Goal: Task Accomplishment & Management: Complete application form

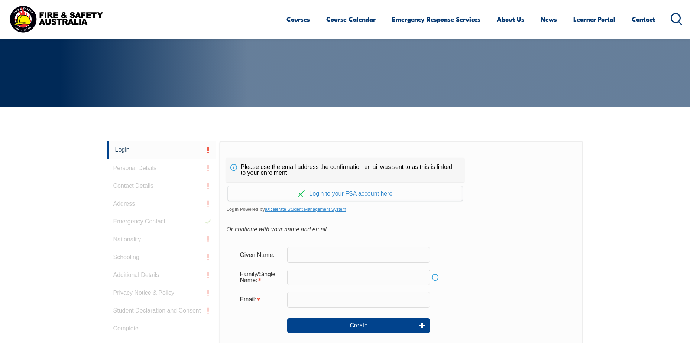
scroll to position [198, 0]
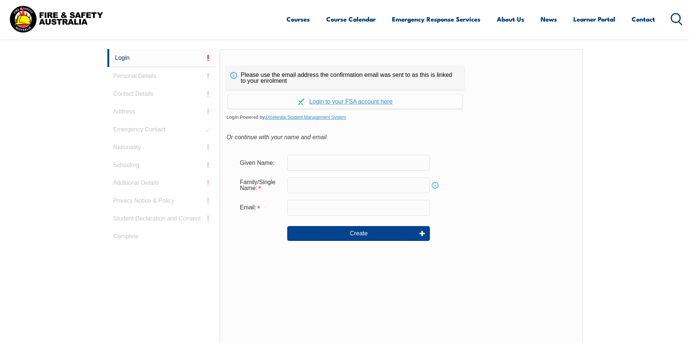
click at [316, 162] on input "text" at bounding box center [358, 163] width 143 height 16
type input "Mobashsher"
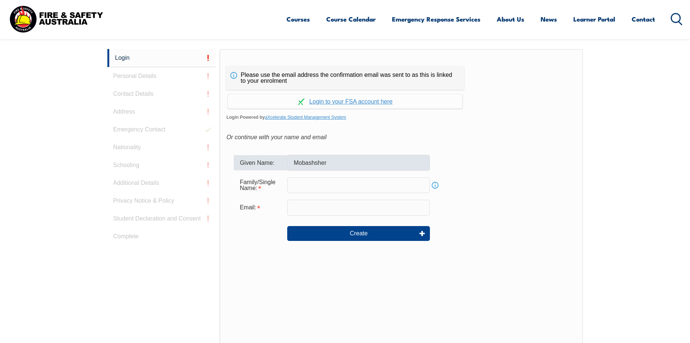
type input "[PERSON_NAME]"
type input "[EMAIL_ADDRESS][PERSON_NAME][DOMAIN_NAME]"
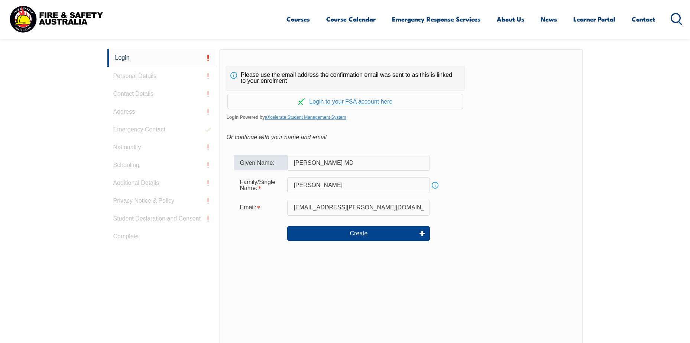
click at [519, 188] on div "Family/Single Name: [PERSON_NAME] Info" at bounding box center [401, 185] width 335 height 20
click at [369, 161] on input "[PERSON_NAME] MD" at bounding box center [358, 163] width 143 height 16
type input "[PERSON_NAME] Md"
click at [485, 173] on form "Given Name: [PERSON_NAME] Md Family/Single Name: [PERSON_NAME] Info Email: [EMA…" at bounding box center [400, 202] width 349 height 111
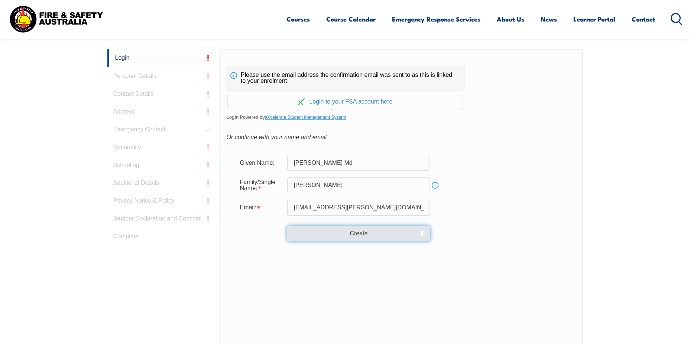
click at [363, 230] on button "Create" at bounding box center [358, 233] width 143 height 15
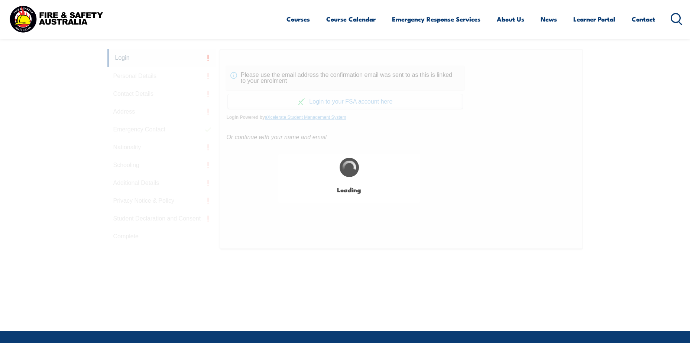
type input "[PERSON_NAME] Md"
type input "[PERSON_NAME]"
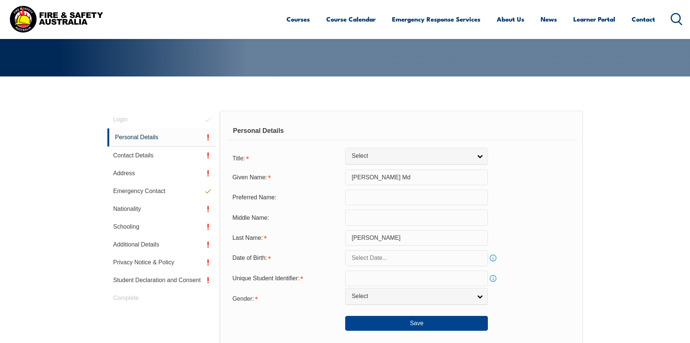
scroll to position [136, 0]
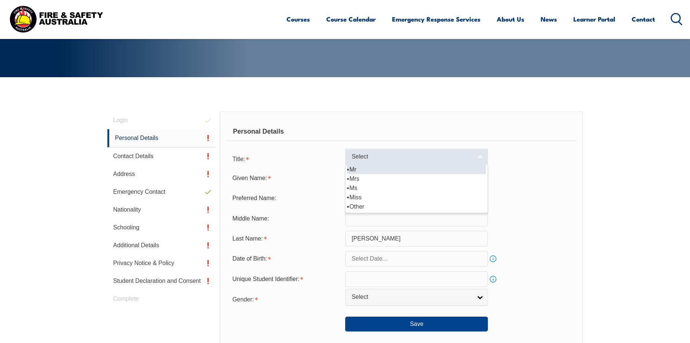
click at [464, 157] on span "Select" at bounding box center [411, 157] width 120 height 8
click at [449, 168] on li "Mr" at bounding box center [416, 169] width 139 height 9
select select "Mr"
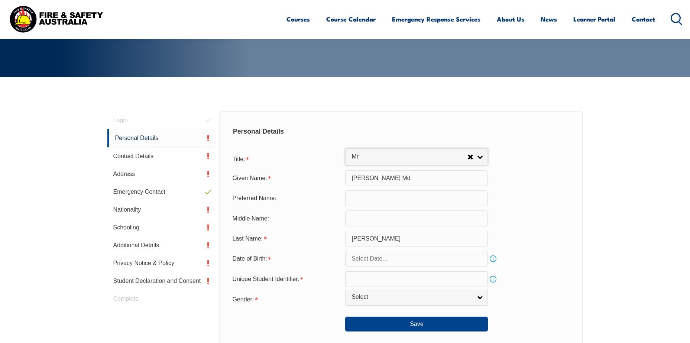
scroll to position [173, 0]
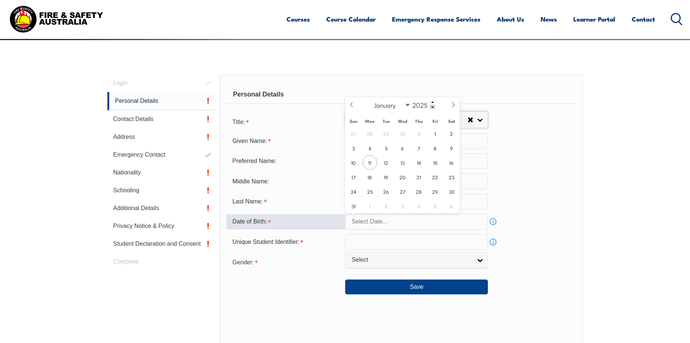
click at [434, 221] on input "text" at bounding box center [416, 222] width 143 height 16
click at [421, 104] on input "2025" at bounding box center [422, 104] width 25 height 9
type input "1988"
click at [407, 103] on select "January February March April May June July August September October November De…" at bounding box center [390, 105] width 40 height 10
select select "1"
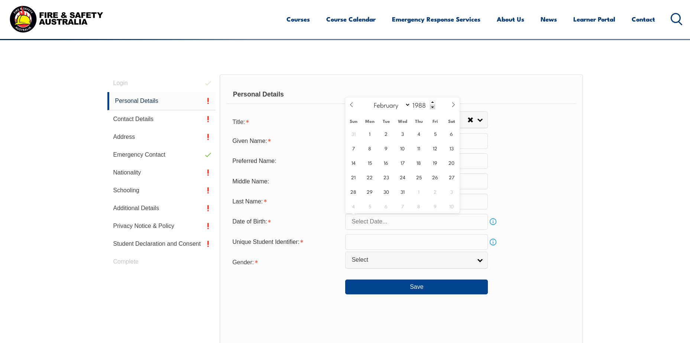
click at [370, 100] on select "January February March April May June July August September October November De…" at bounding box center [390, 105] width 40 height 10
click at [434, 159] on span "19" at bounding box center [435, 162] width 14 height 14
type input "[DATE]"
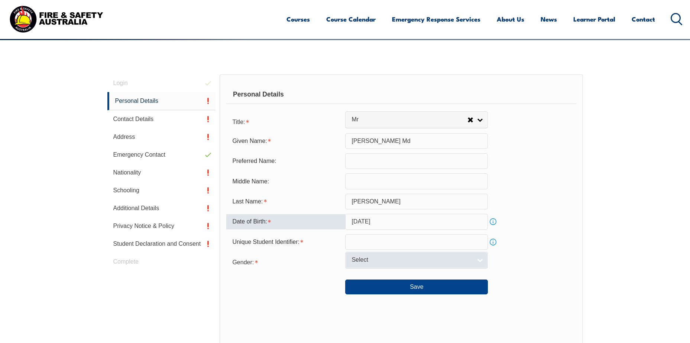
click at [374, 256] on span "Select" at bounding box center [411, 260] width 120 height 8
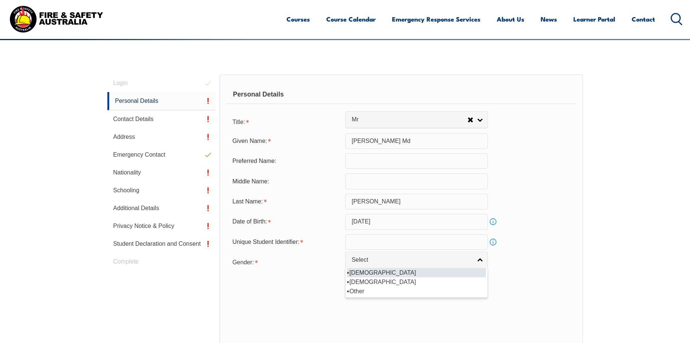
click at [367, 276] on li "[DEMOGRAPHIC_DATA]" at bounding box center [416, 272] width 139 height 9
select select "M"
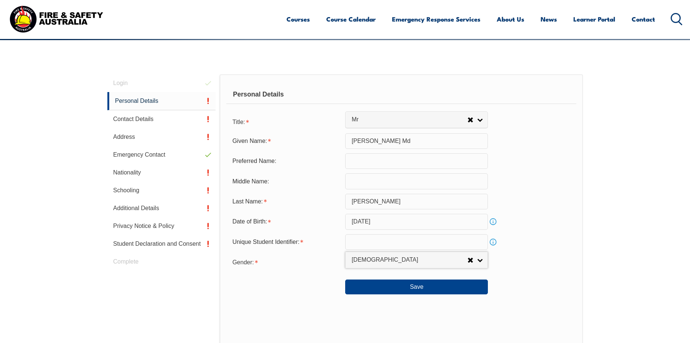
click at [380, 245] on input "text" at bounding box center [416, 242] width 143 height 16
click at [372, 242] on input "text" at bounding box center [416, 242] width 143 height 16
click at [382, 243] on input "2DJ6SPXCK4" at bounding box center [416, 242] width 143 height 16
type input "2DJ6SPXCK4"
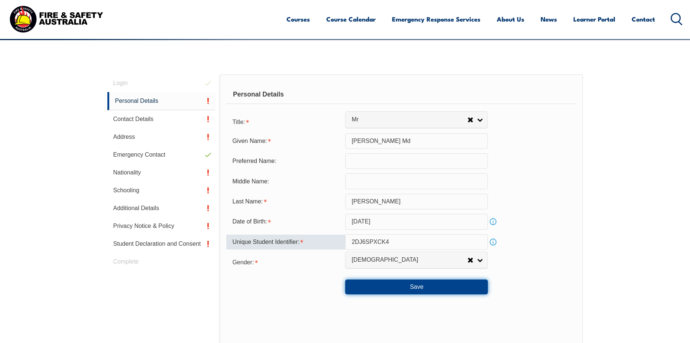
click at [413, 286] on button "Save" at bounding box center [416, 287] width 143 height 15
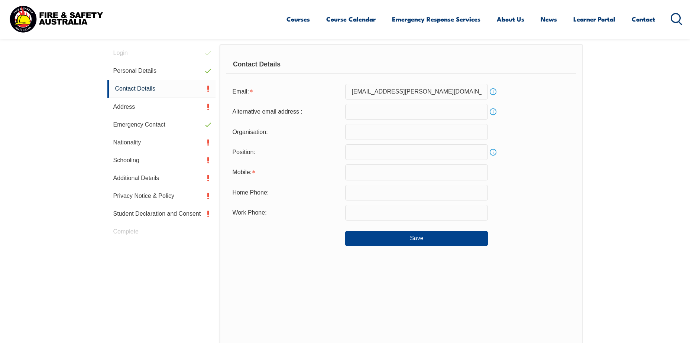
scroll to position [210, 0]
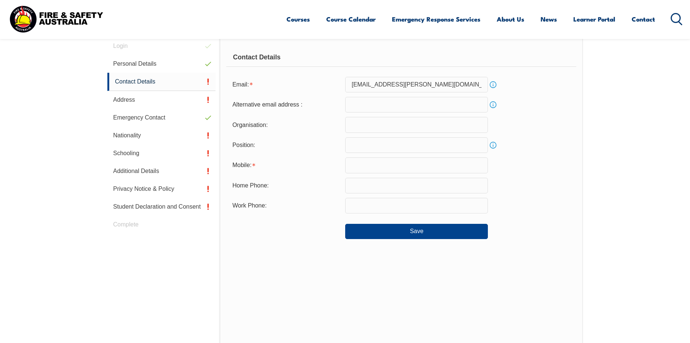
click at [407, 169] on input "text" at bounding box center [416, 165] width 143 height 16
type input "0402902629"
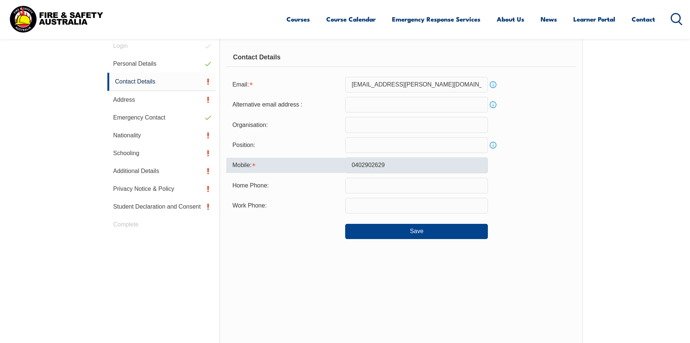
type input "[EMAIL_ADDRESS][PERSON_NAME][DOMAIN_NAME]"
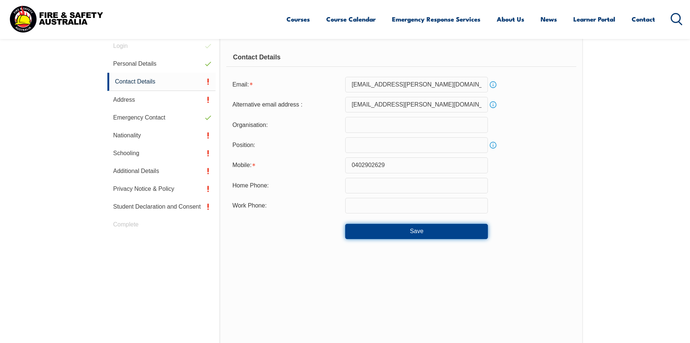
click at [388, 228] on button "Save" at bounding box center [416, 231] width 143 height 15
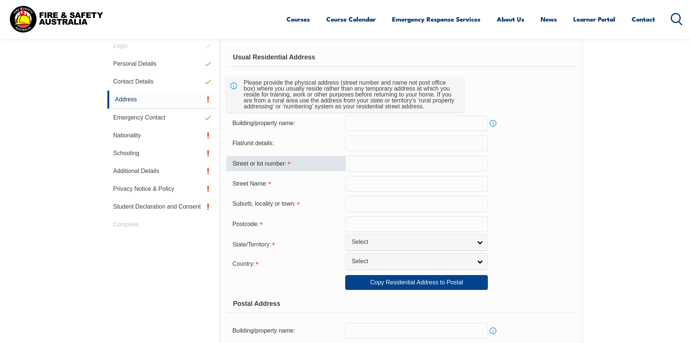
click at [400, 164] on input "text" at bounding box center [416, 164] width 143 height 16
type input "10"
type input "[GEOGRAPHIC_DATA]"
type input "5125"
type input "10"
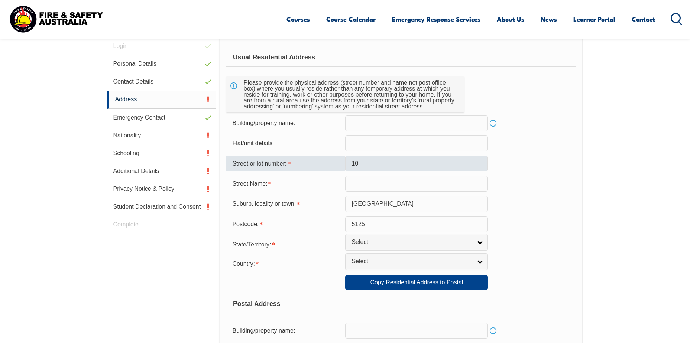
select select "1101"
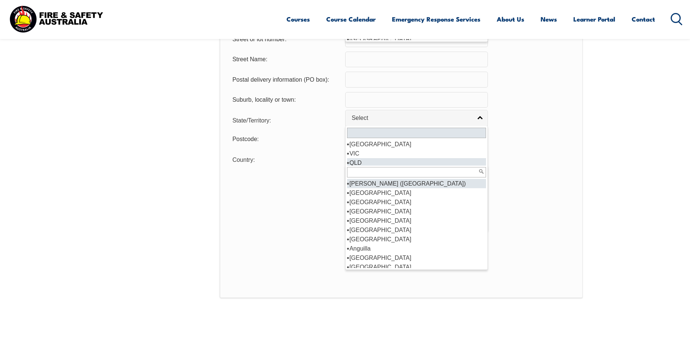
scroll to position [543, 0]
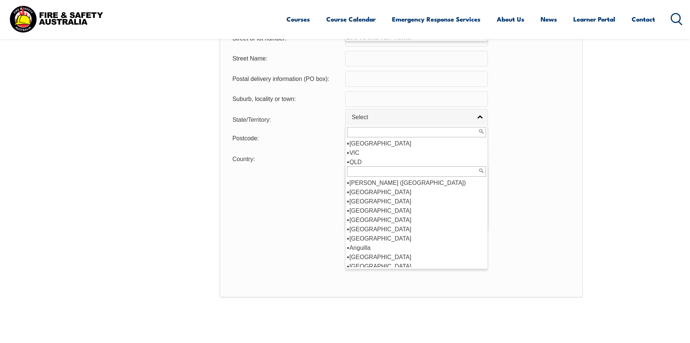
click at [582, 173] on div "Usual Residential Address Please provide the physical address (street number an…" at bounding box center [400, 0] width 363 height 593
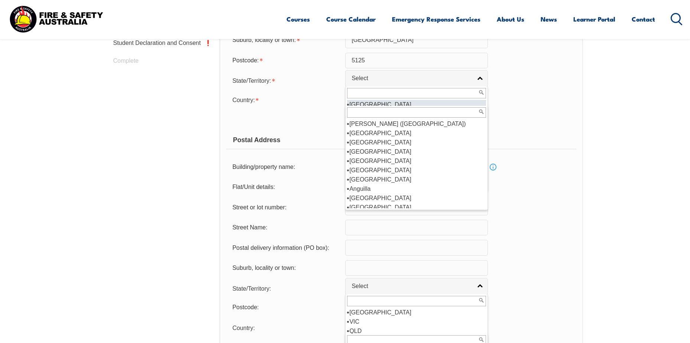
scroll to position [357, 0]
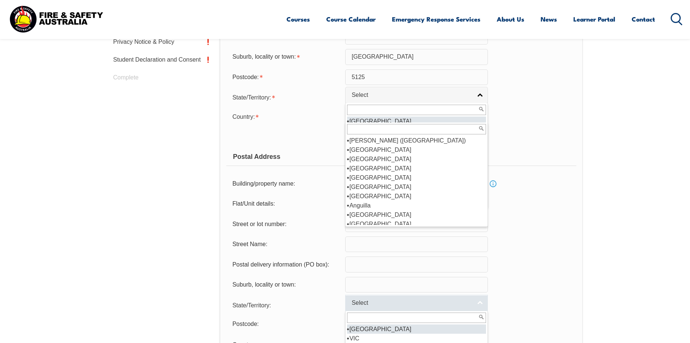
click at [480, 300] on link "Select" at bounding box center [416, 303] width 143 height 17
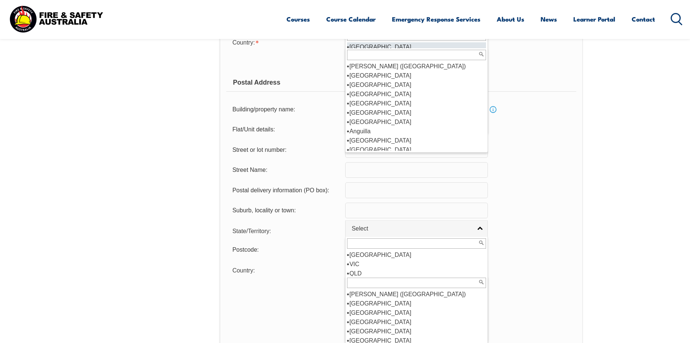
click at [572, 179] on form "Usual Residential Address Please provide the physical address (street number an…" at bounding box center [400, 65] width 349 height 476
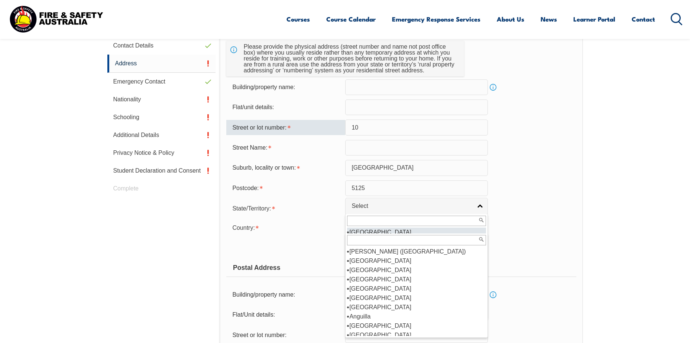
scroll to position [245, 0]
click at [397, 148] on input "text" at bounding box center [416, 148] width 143 height 16
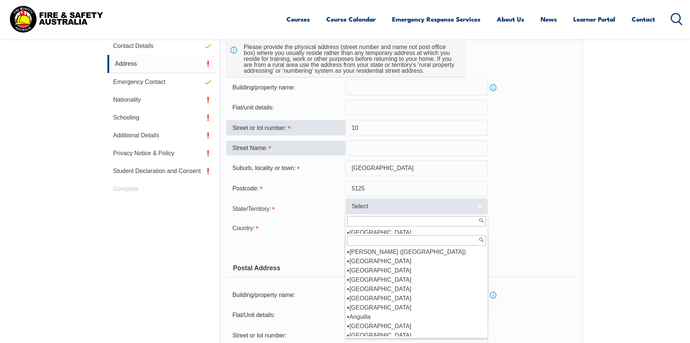
click at [480, 208] on link "Select" at bounding box center [416, 206] width 143 height 17
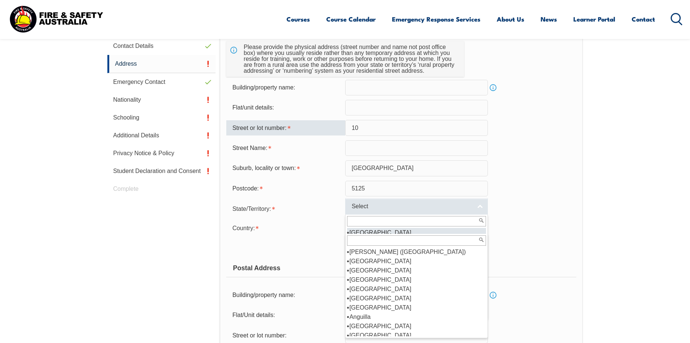
click at [480, 208] on link "Select" at bounding box center [416, 206] width 143 height 17
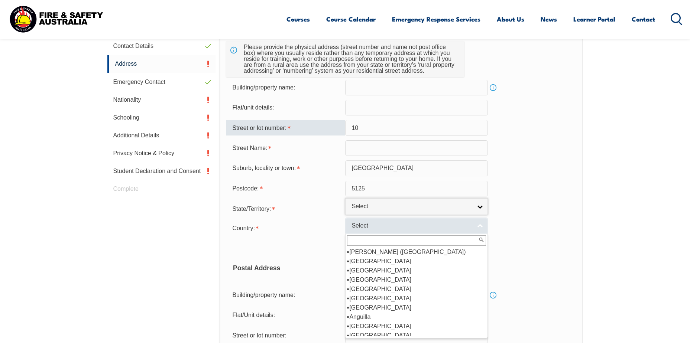
click at [479, 226] on link "Select" at bounding box center [416, 226] width 143 height 17
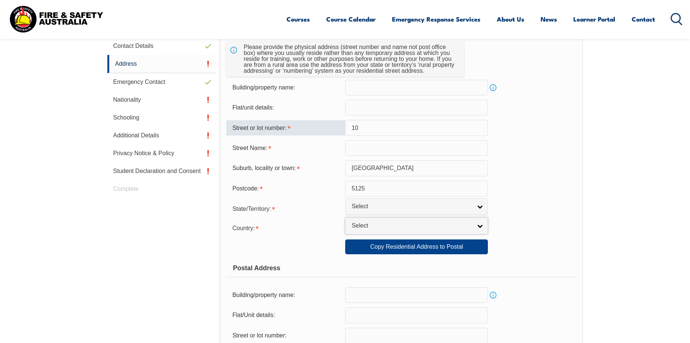
click at [373, 152] on input "text" at bounding box center [416, 148] width 143 height 16
type input "p"
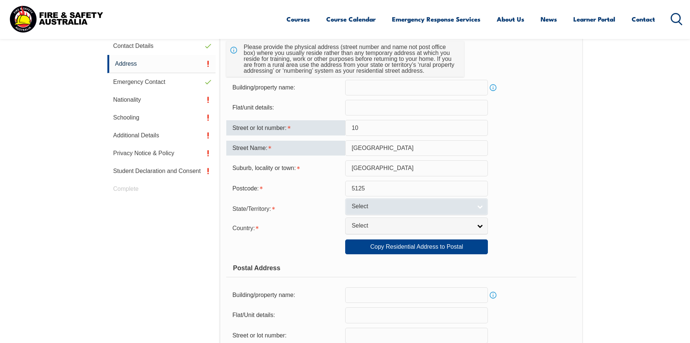
type input "[GEOGRAPHIC_DATA]"
click at [477, 212] on link "Select" at bounding box center [416, 206] width 143 height 17
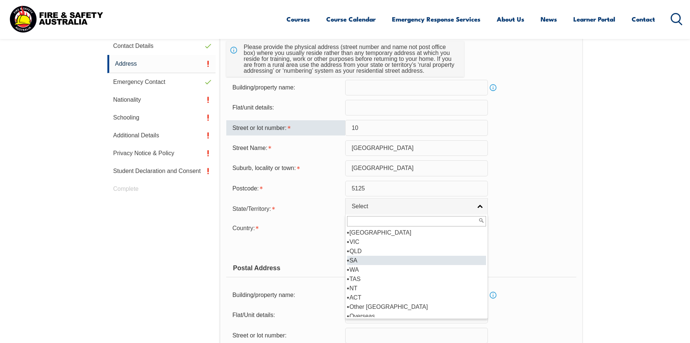
click at [377, 258] on li "SA" at bounding box center [416, 260] width 139 height 9
select select "SA"
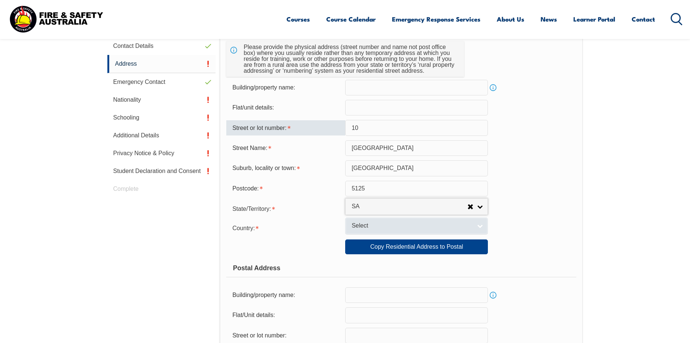
click at [411, 229] on span "Select" at bounding box center [411, 226] width 120 height 8
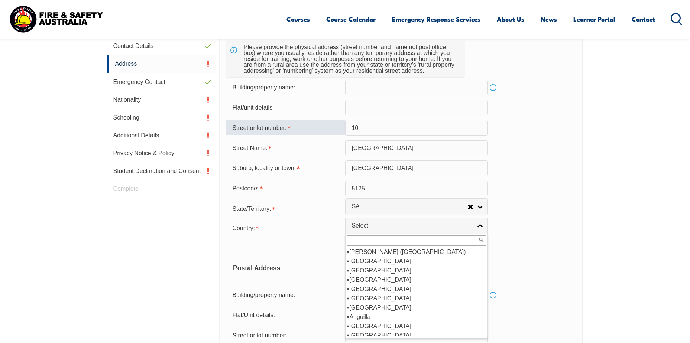
scroll to position [111, 0]
click at [430, 261] on li "[GEOGRAPHIC_DATA]" at bounding box center [416, 261] width 139 height 9
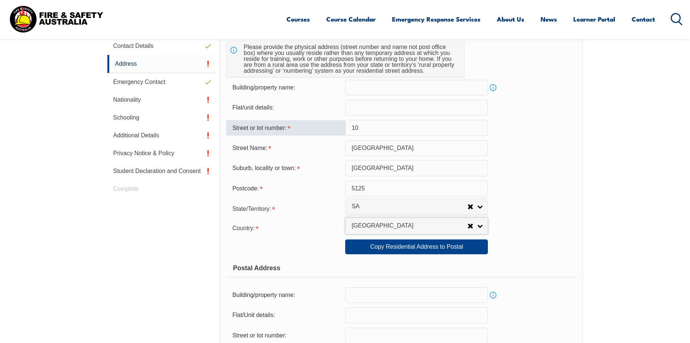
click at [534, 241] on div "Copy Residential Address to Postal: Copy Residential Address to Postal" at bounding box center [400, 247] width 349 height 15
click at [478, 246] on link "Copy Residential Address to Postal" at bounding box center [416, 247] width 143 height 15
type input "10"
type input "[GEOGRAPHIC_DATA]"
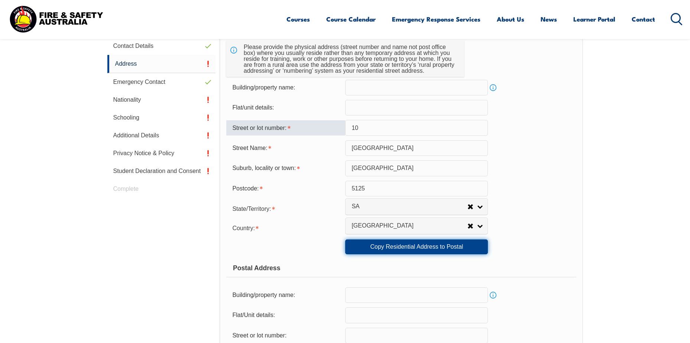
select select "SA"
type input "5125"
select select "1101"
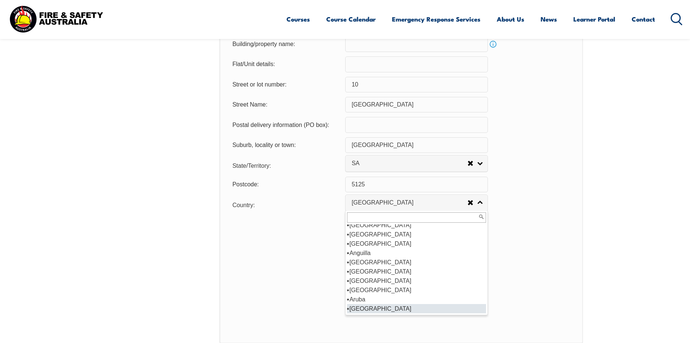
scroll to position [505, 0]
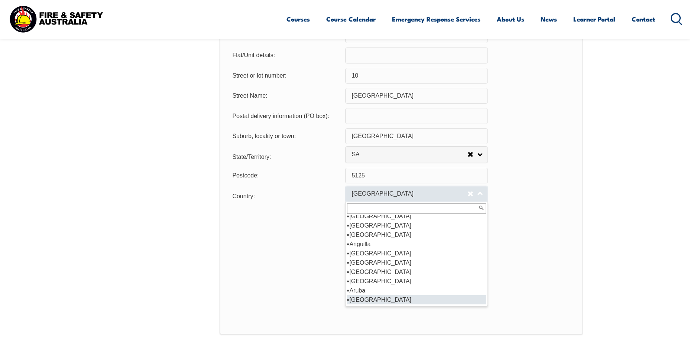
click at [482, 193] on link "[GEOGRAPHIC_DATA]" at bounding box center [416, 194] width 143 height 17
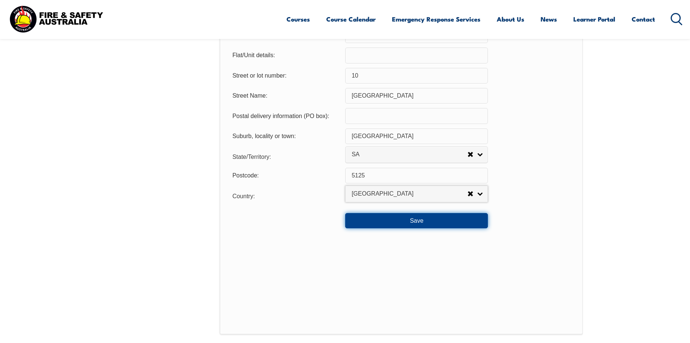
click at [482, 222] on button "Save" at bounding box center [416, 220] width 143 height 15
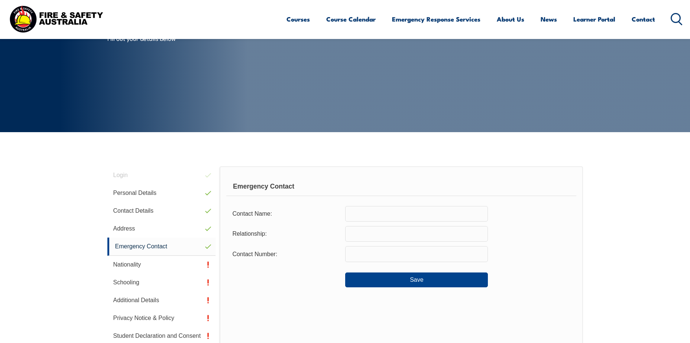
scroll to position [93, 0]
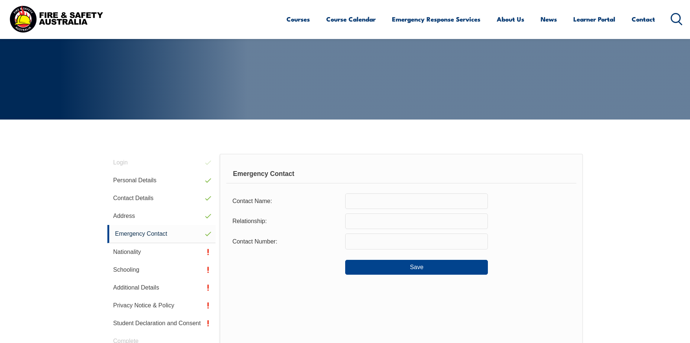
click at [392, 203] on input "text" at bounding box center [416, 201] width 143 height 16
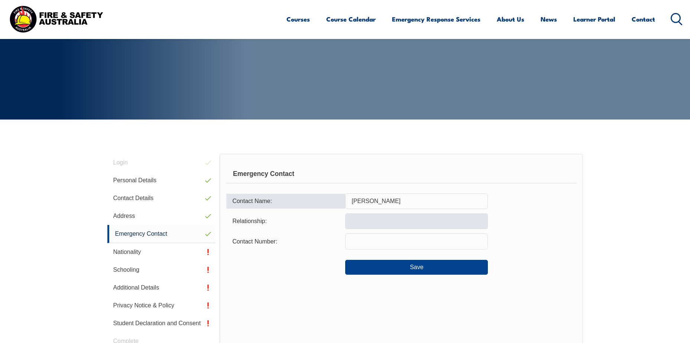
type input "[PERSON_NAME]"
click at [375, 222] on input "text" at bounding box center [416, 222] width 143 height 16
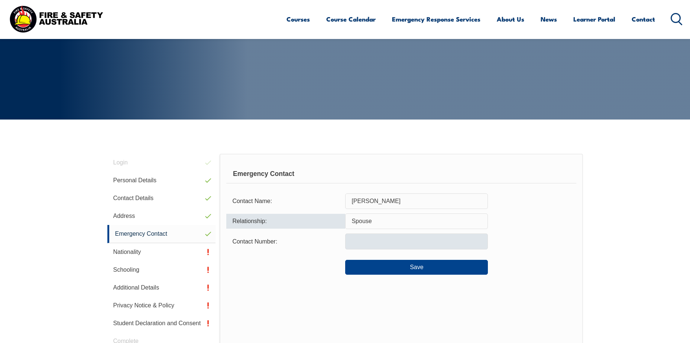
type input "Spouse"
click at [363, 241] on input "text" at bounding box center [416, 242] width 143 height 16
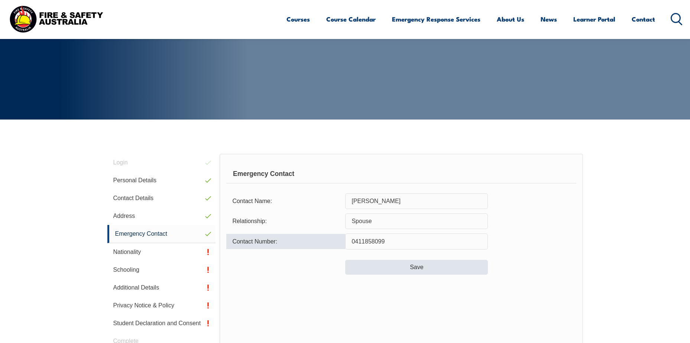
type input "0411858099"
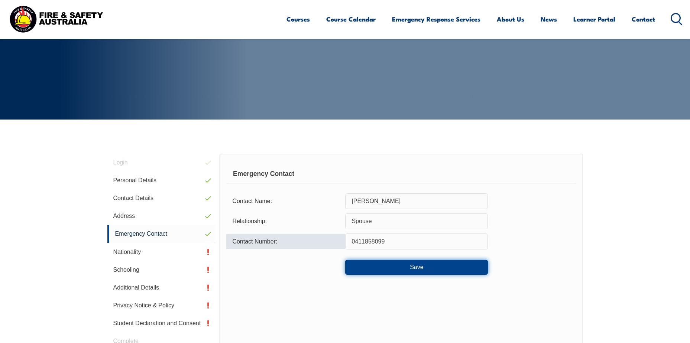
click at [363, 262] on button "Save" at bounding box center [416, 267] width 143 height 15
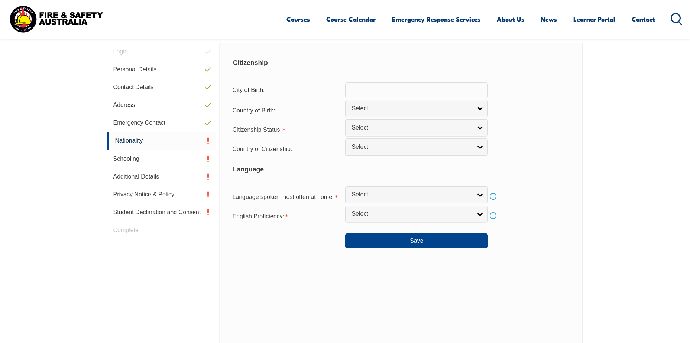
scroll to position [210, 0]
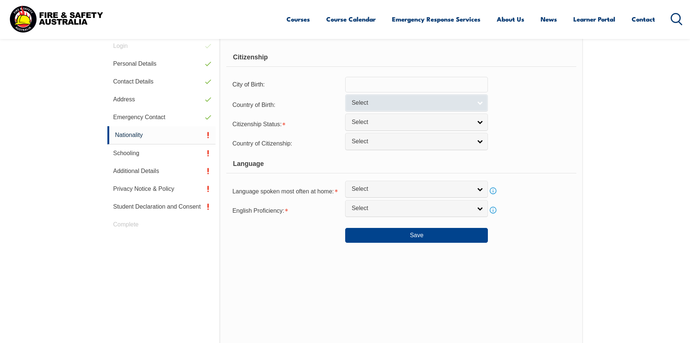
click at [453, 104] on span "Select" at bounding box center [411, 103] width 120 height 8
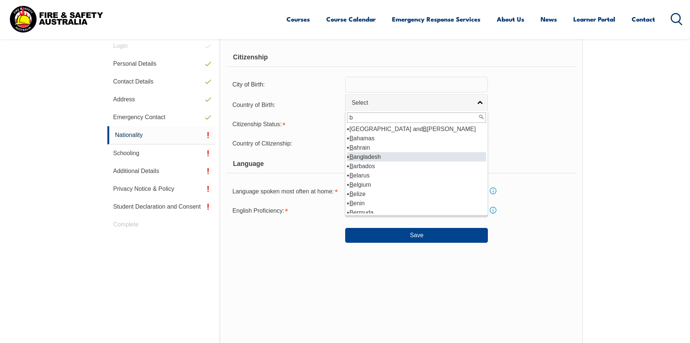
type input "b"
click at [382, 155] on li "B angladesh" at bounding box center [416, 156] width 139 height 9
select select "7101"
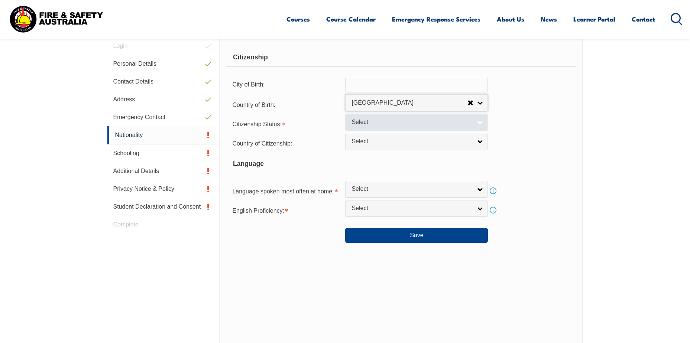
click at [390, 123] on span "Select" at bounding box center [411, 122] width 120 height 8
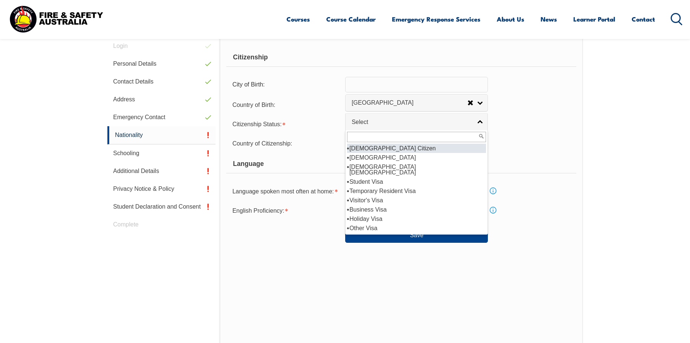
click at [390, 149] on li "[DEMOGRAPHIC_DATA] Citizen" at bounding box center [416, 148] width 139 height 9
select select "1"
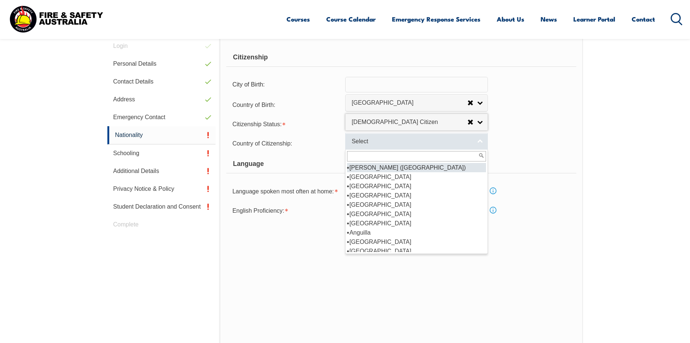
click at [390, 144] on span "Select" at bounding box center [411, 142] width 120 height 8
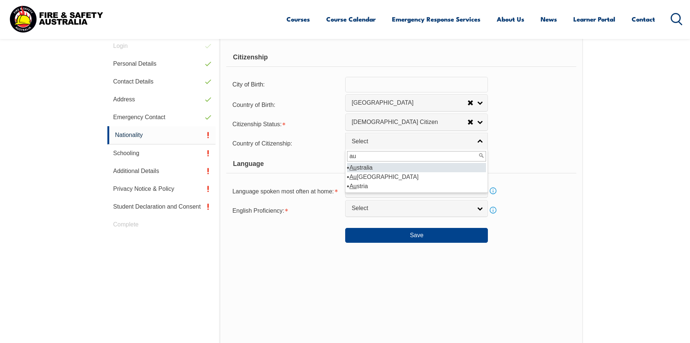
type input "au"
click at [368, 166] on li "Au stralia" at bounding box center [416, 167] width 139 height 9
select select "1101"
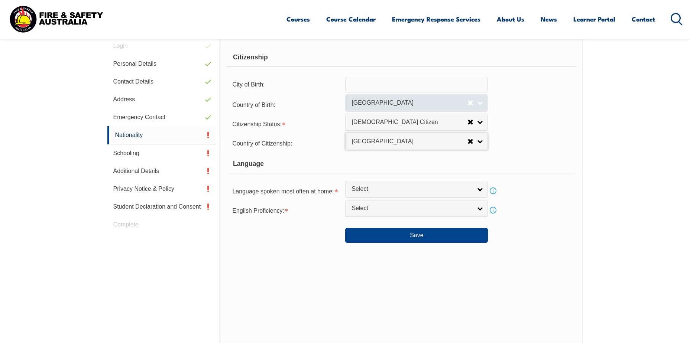
select select
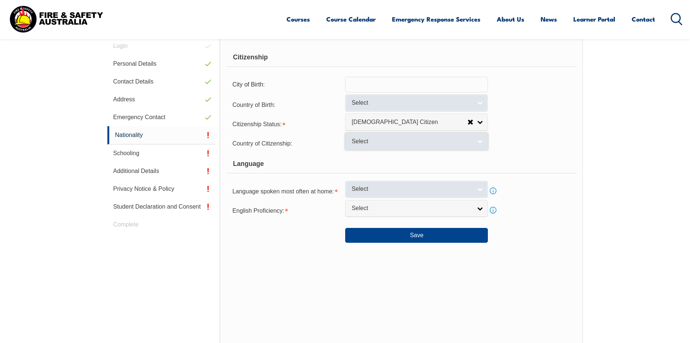
click at [430, 184] on link "Select" at bounding box center [416, 189] width 143 height 17
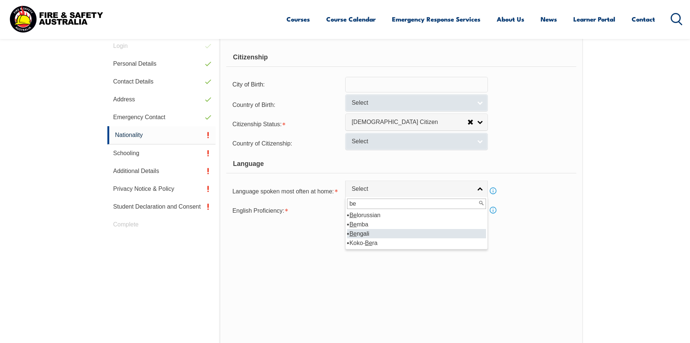
type input "be"
click at [359, 234] on li "Be ngali" at bounding box center [416, 233] width 139 height 9
select select "5201"
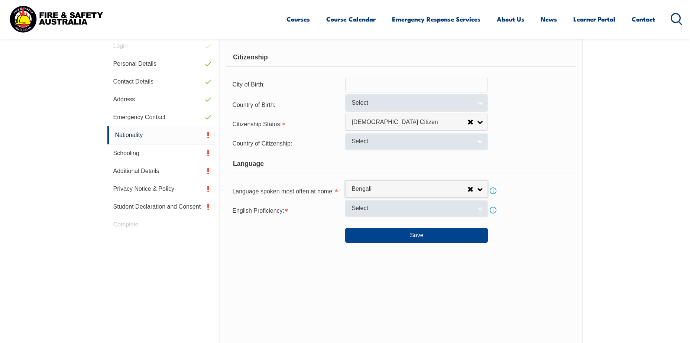
click at [370, 209] on span "Select" at bounding box center [411, 209] width 120 height 8
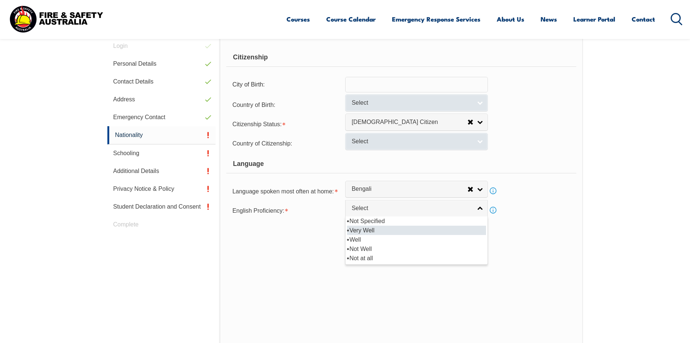
click at [371, 226] on li "Very Well" at bounding box center [416, 230] width 139 height 9
select select "1"
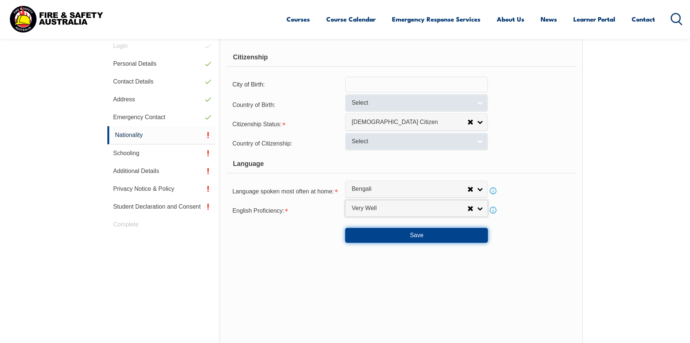
click at [371, 229] on button "Save" at bounding box center [416, 235] width 143 height 15
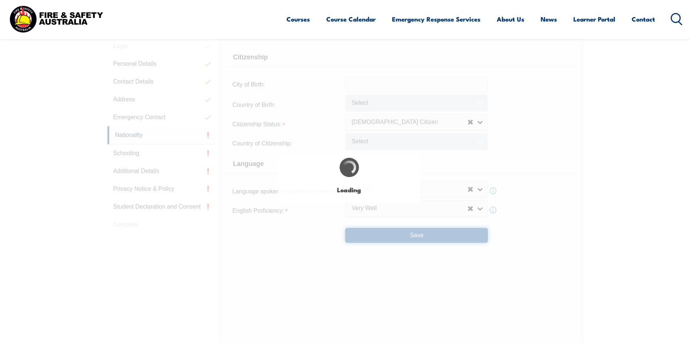
select select "false"
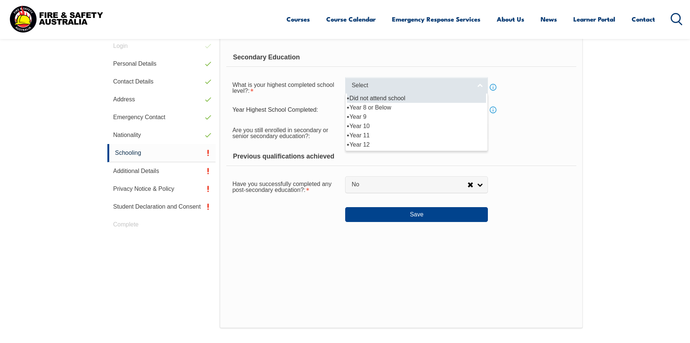
click at [367, 84] on span "Select" at bounding box center [411, 86] width 120 height 8
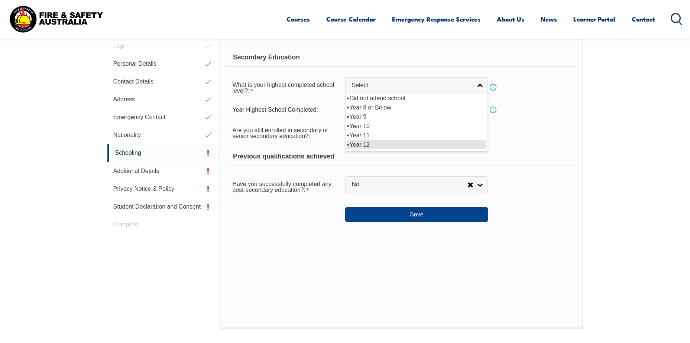
click at [369, 146] on li "Year 12" at bounding box center [416, 144] width 139 height 9
select select "12"
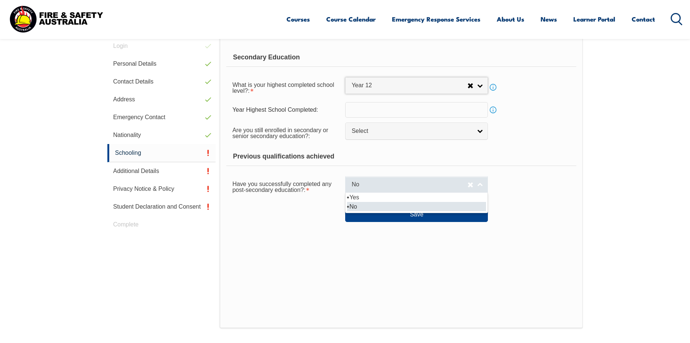
click at [369, 184] on span "No" at bounding box center [409, 185] width 116 height 8
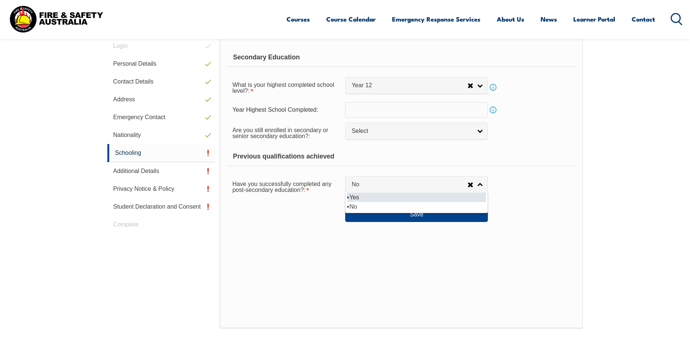
click at [362, 195] on li "Yes" at bounding box center [416, 197] width 139 height 9
select select "true"
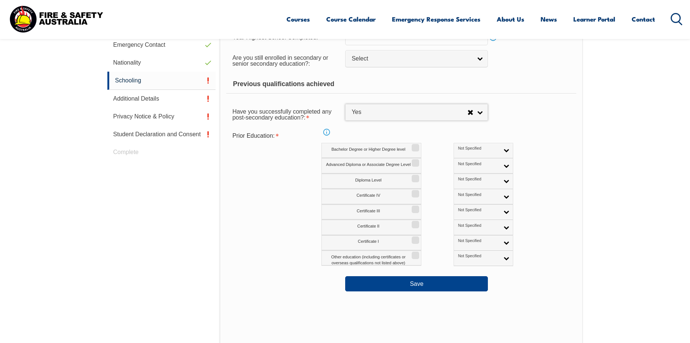
scroll to position [284, 0]
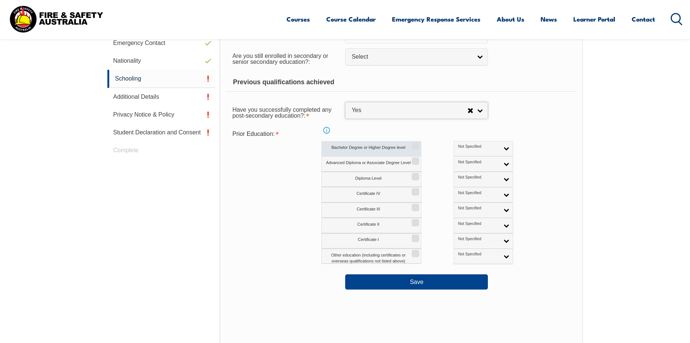
click at [412, 144] on input "Bachelor Degree or Higher Degree level" at bounding box center [414, 143] width 4 height 1
checkbox input "true"
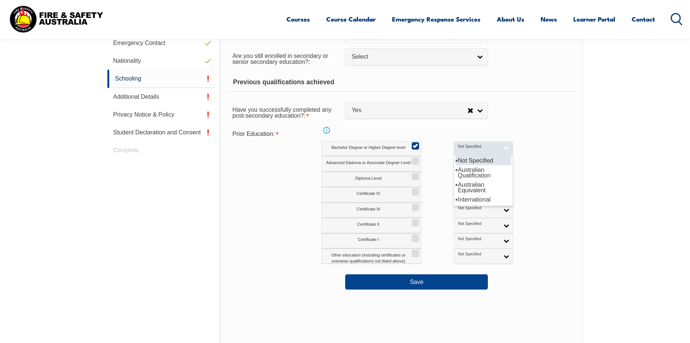
click at [474, 148] on link "Not Specified" at bounding box center [482, 148] width 59 height 15
click at [457, 181] on li "Australian Equivalent" at bounding box center [483, 187] width 56 height 15
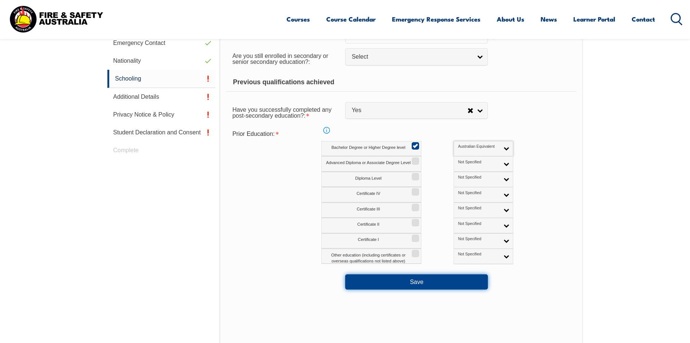
click at [407, 277] on button "Save" at bounding box center [416, 281] width 143 height 15
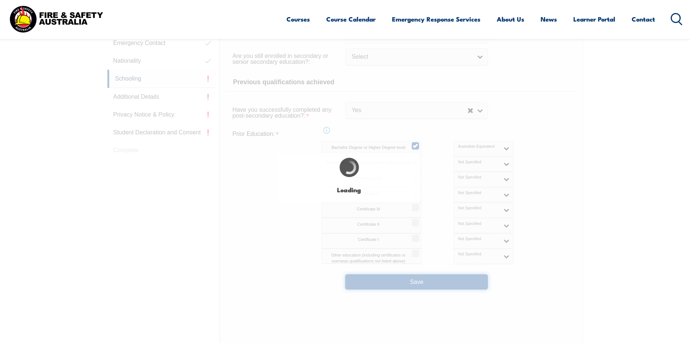
select select "true"
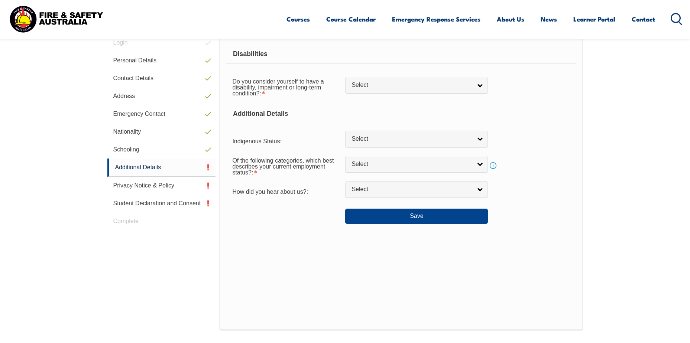
scroll to position [210, 0]
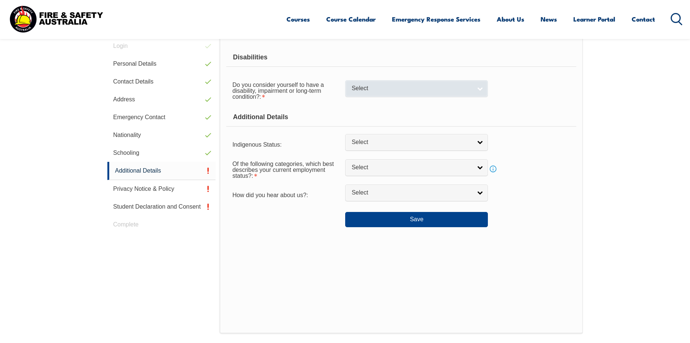
click at [383, 86] on span "Select" at bounding box center [411, 89] width 120 height 8
click at [374, 104] on li "No" at bounding box center [416, 101] width 139 height 9
select select "false"
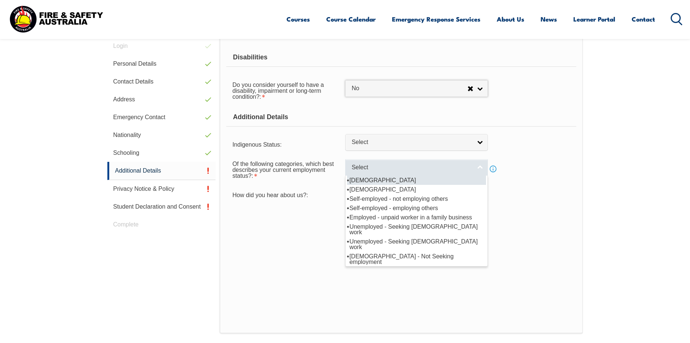
click at [382, 166] on span "Select" at bounding box center [411, 168] width 120 height 8
click at [381, 182] on li "[DEMOGRAPHIC_DATA]" at bounding box center [416, 180] width 139 height 9
select select "1"
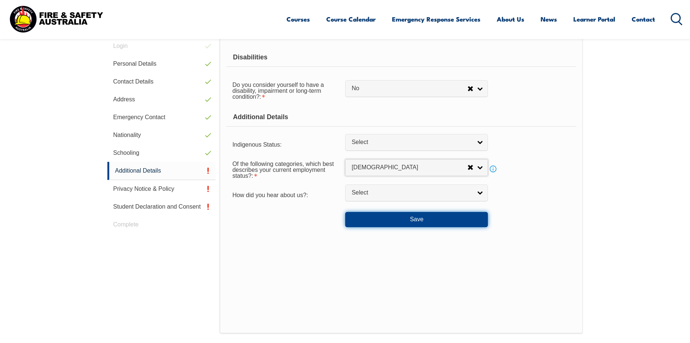
click at [397, 221] on button "Save" at bounding box center [416, 219] width 143 height 15
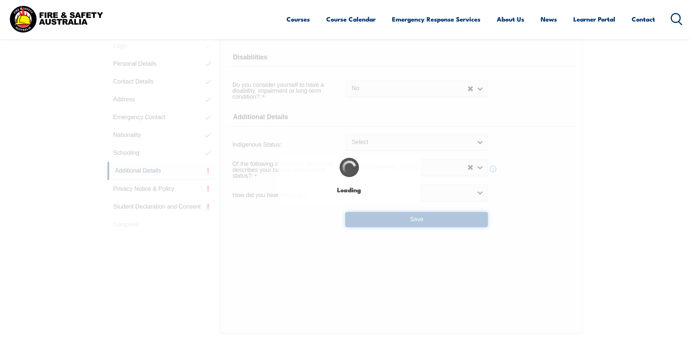
select select "false"
select select
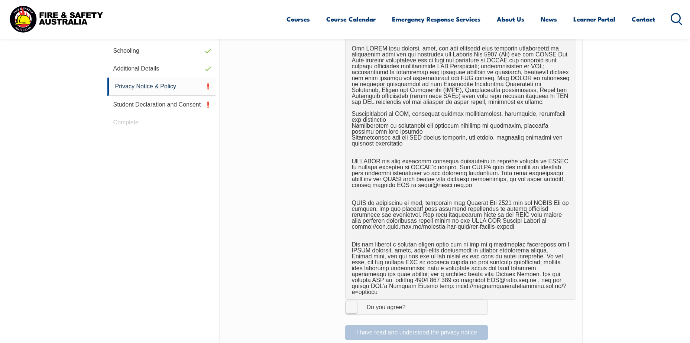
scroll to position [395, 0]
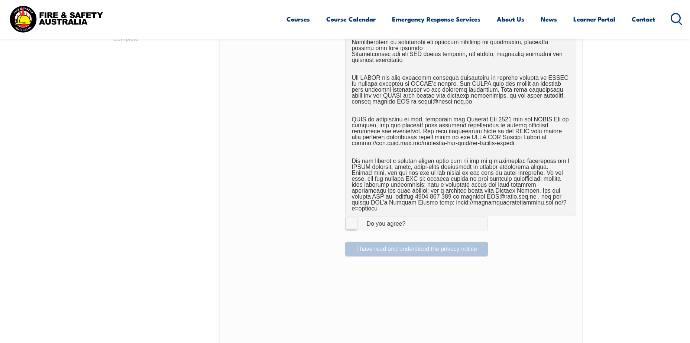
click at [355, 218] on label "I Agree Do you agree?" at bounding box center [416, 223] width 143 height 15
click at [411, 218] on input "I Agree Do you agree?" at bounding box center [417, 223] width 13 height 14
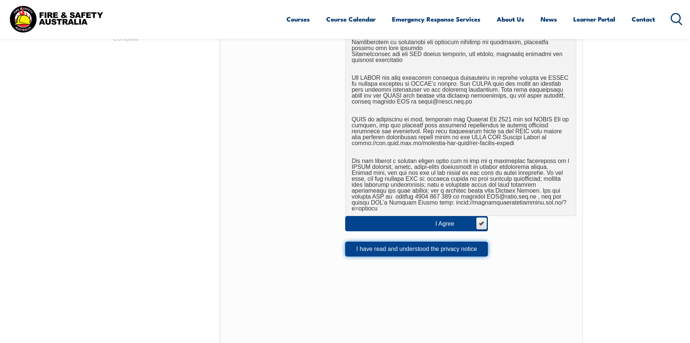
click at [360, 245] on button "I have read and understood the privacy notice" at bounding box center [416, 249] width 143 height 15
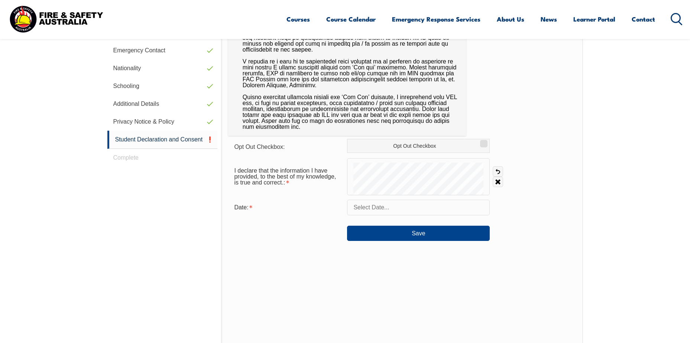
scroll to position [210, 0]
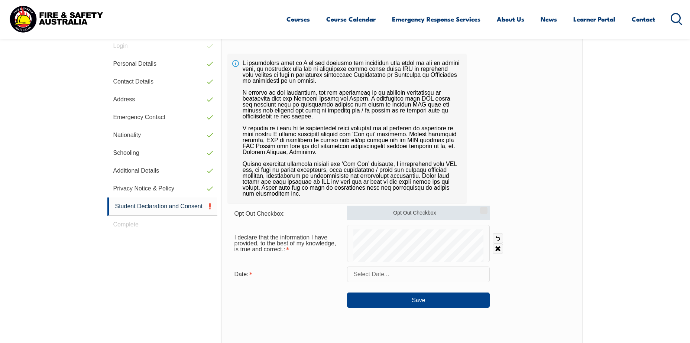
click at [482, 208] on input "Opt Out Checkbox" at bounding box center [482, 208] width 4 height 1
checkbox input "true"
click at [398, 272] on input "text" at bounding box center [418, 275] width 143 height 16
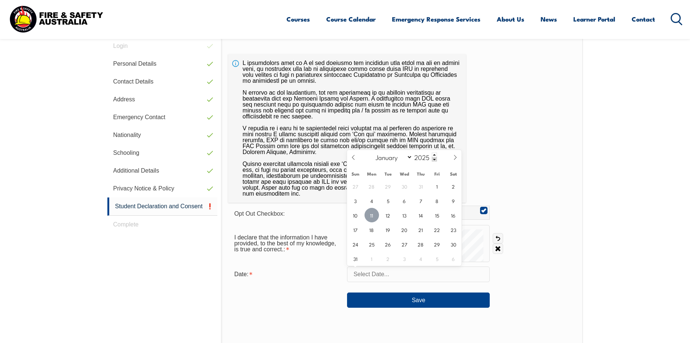
click at [374, 218] on span "11" at bounding box center [371, 215] width 14 height 14
type input "[DATE]"
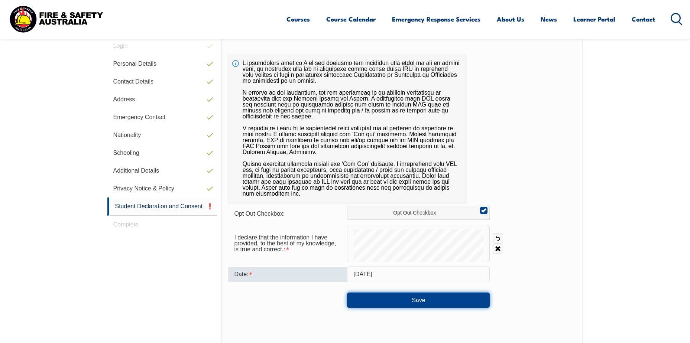
click at [400, 297] on button "Save" at bounding box center [418, 300] width 143 height 15
